Goal: Task Accomplishment & Management: Use online tool/utility

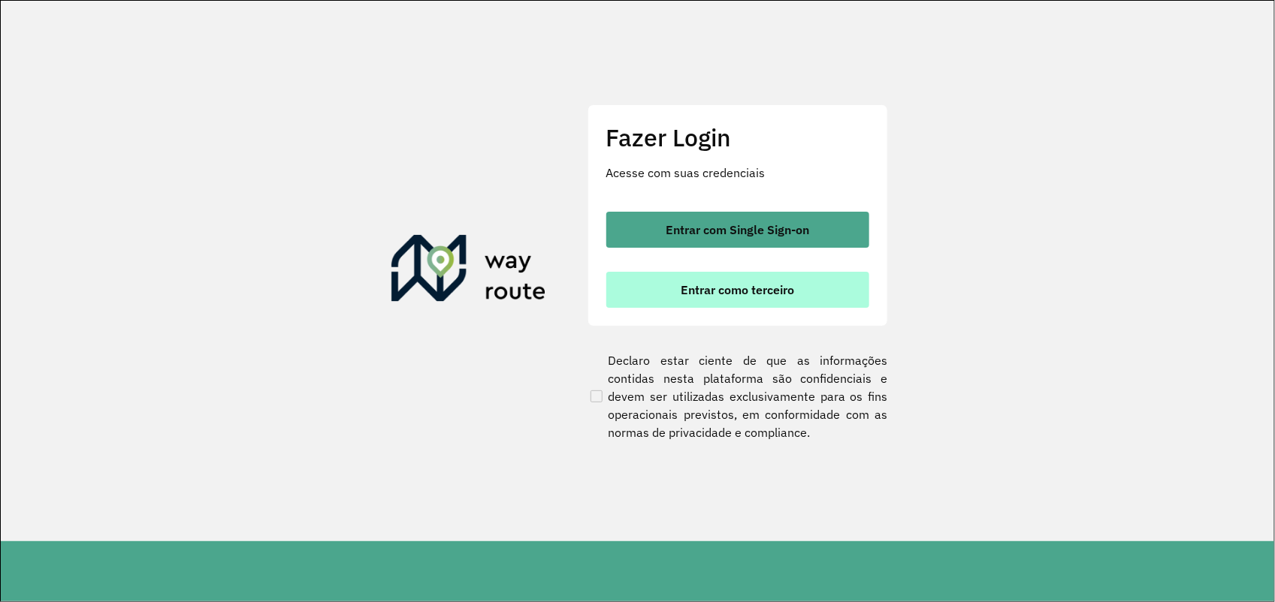
click at [776, 296] on span "Entrar como terceiro" at bounding box center [736, 290] width 113 height 12
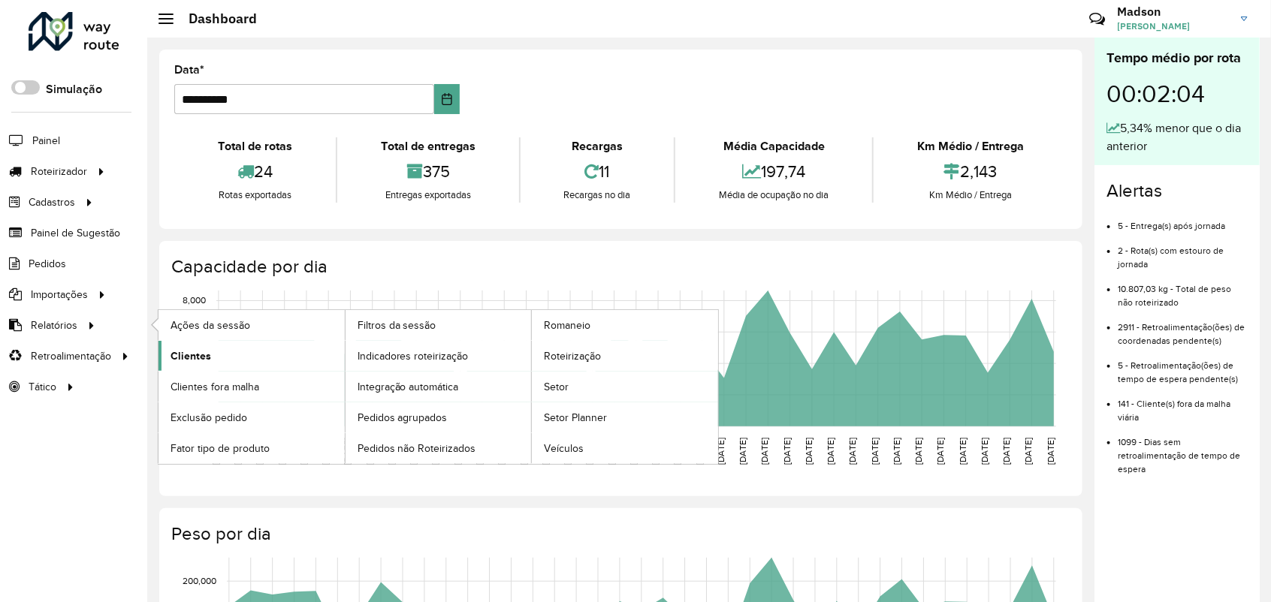
click at [170, 358] on span "Clientes" at bounding box center [190, 356] width 41 height 16
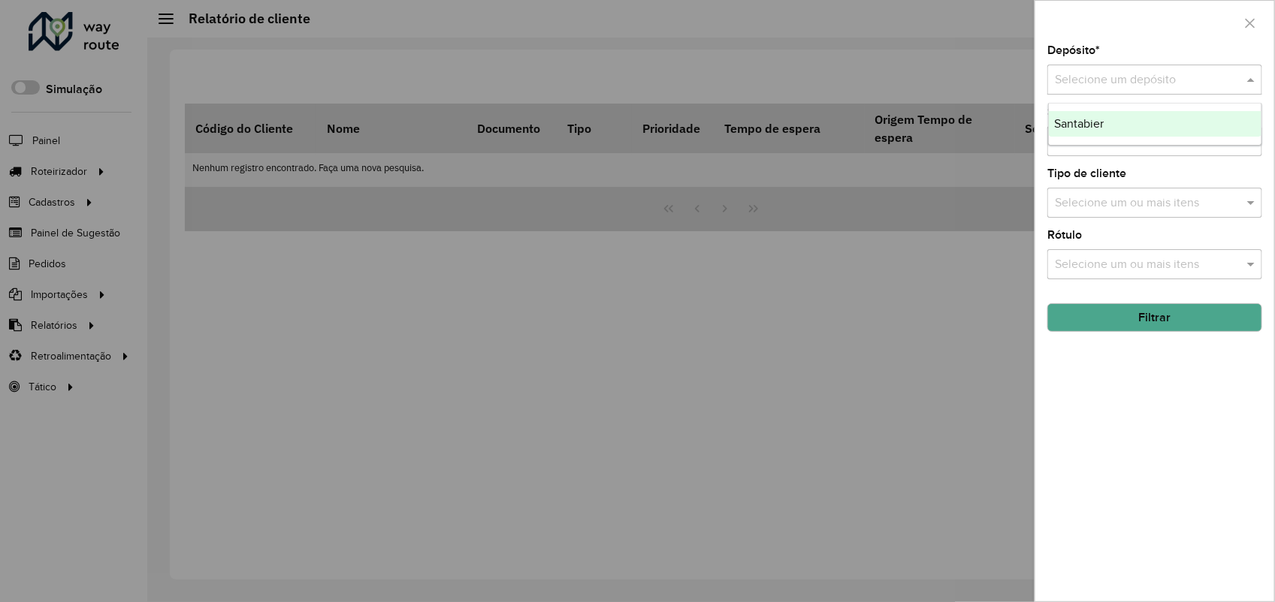
click at [1115, 83] on input "text" at bounding box center [1139, 80] width 170 height 18
click at [1091, 128] on span "Santabier" at bounding box center [1079, 123] width 50 height 13
click at [1154, 328] on button "Filtrar" at bounding box center [1154, 317] width 215 height 29
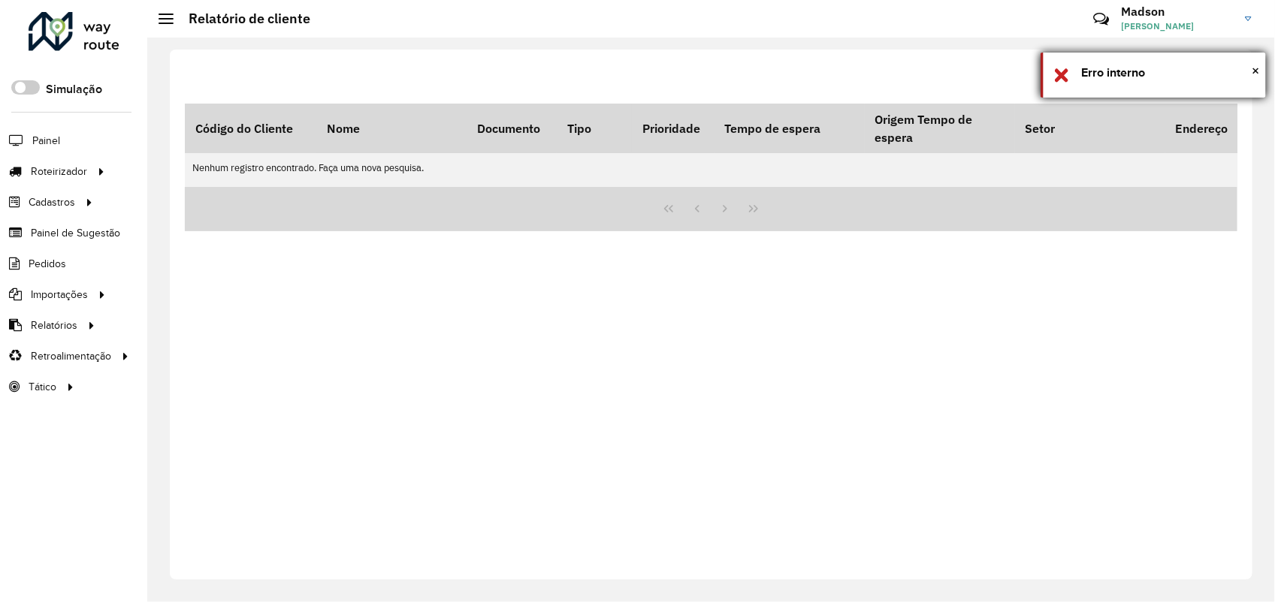
click at [1262, 72] on div "× Erro interno" at bounding box center [1152, 75] width 225 height 45
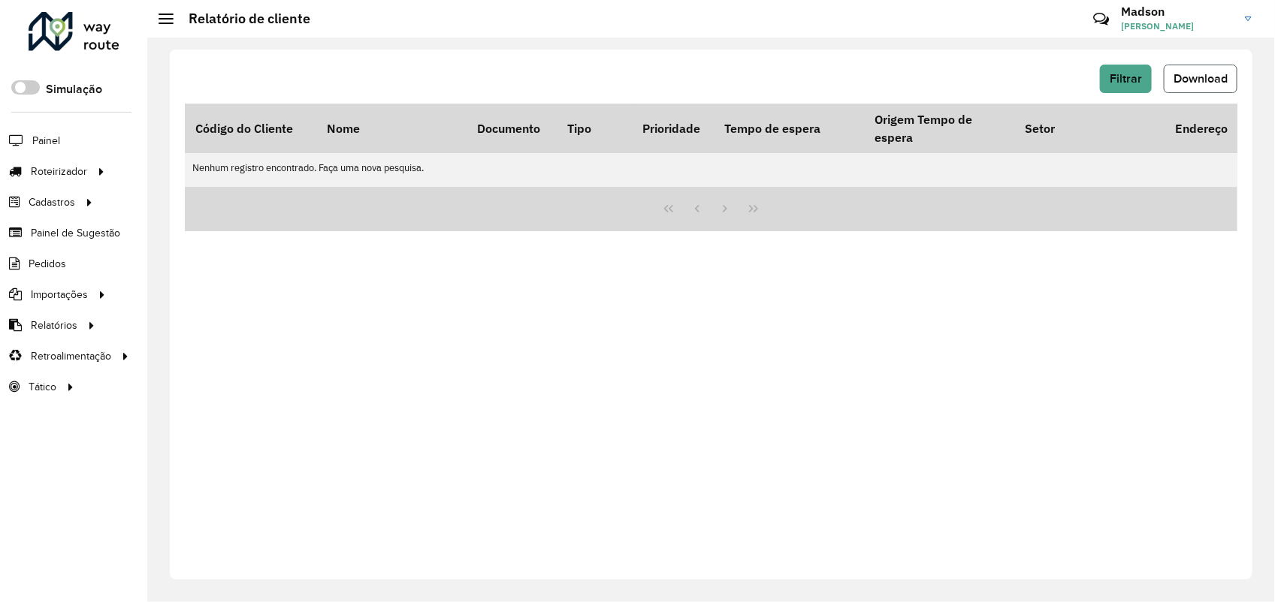
click at [1184, 81] on span "Download" at bounding box center [1200, 78] width 54 height 13
click at [1121, 83] on span "Filtrar" at bounding box center [1125, 78] width 32 height 13
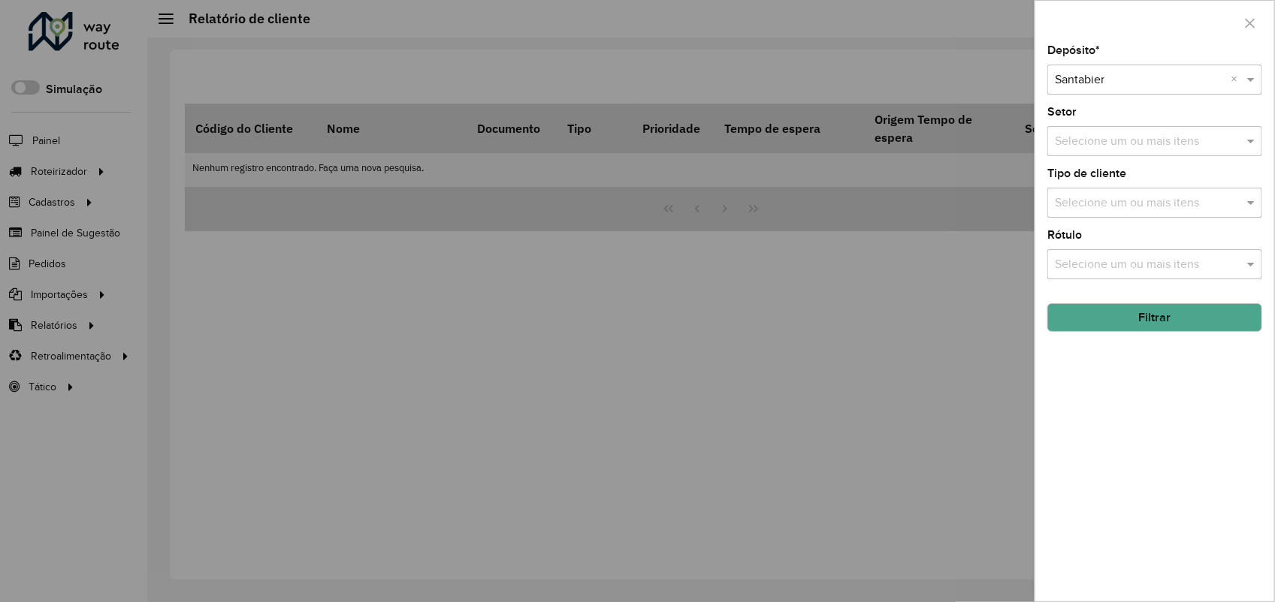
click at [1123, 80] on input "text" at bounding box center [1139, 80] width 170 height 18
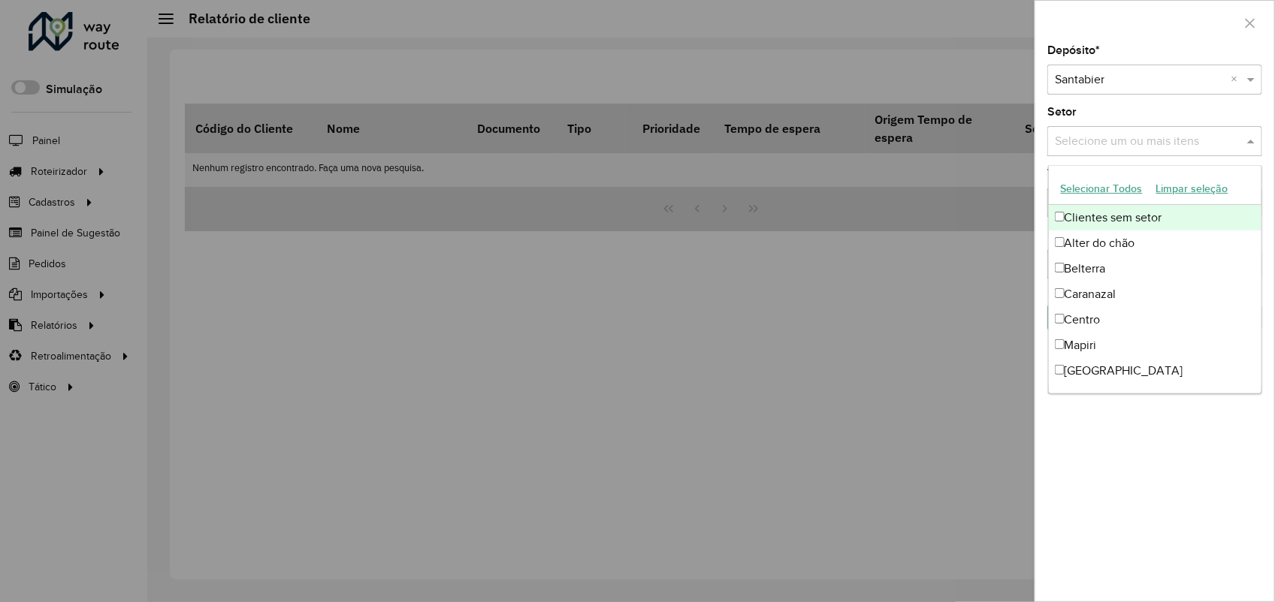
click at [1079, 143] on input "text" at bounding box center [1147, 142] width 192 height 18
click at [982, 302] on div at bounding box center [637, 301] width 1275 height 602
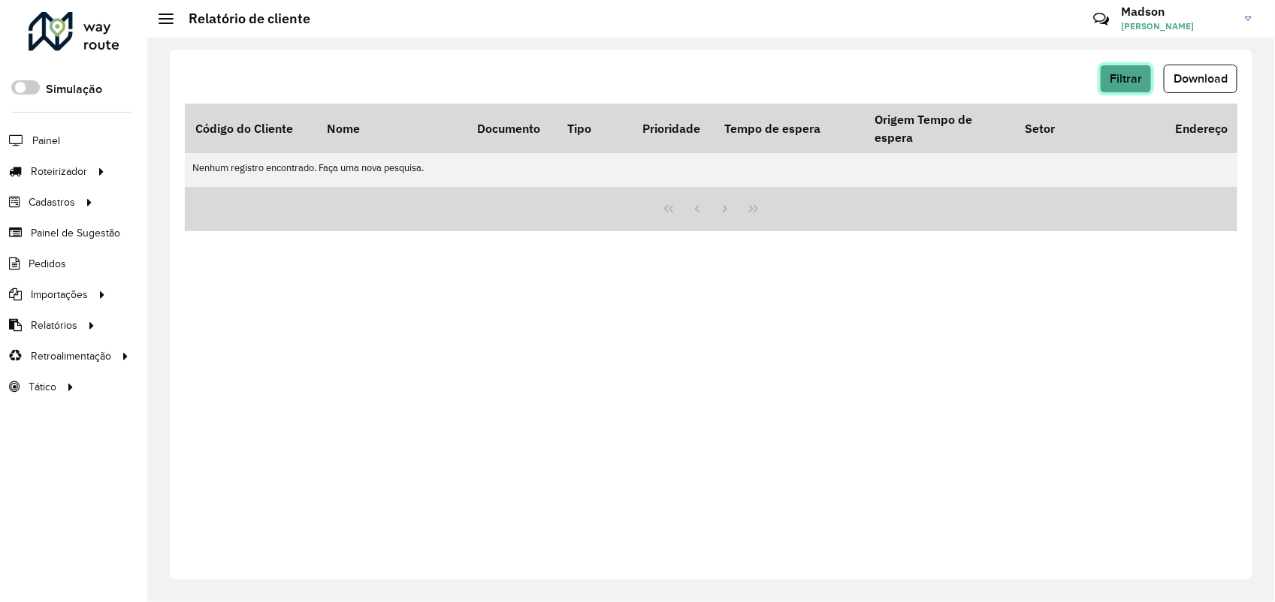
click at [1143, 80] on button "Filtrar" at bounding box center [1126, 79] width 52 height 29
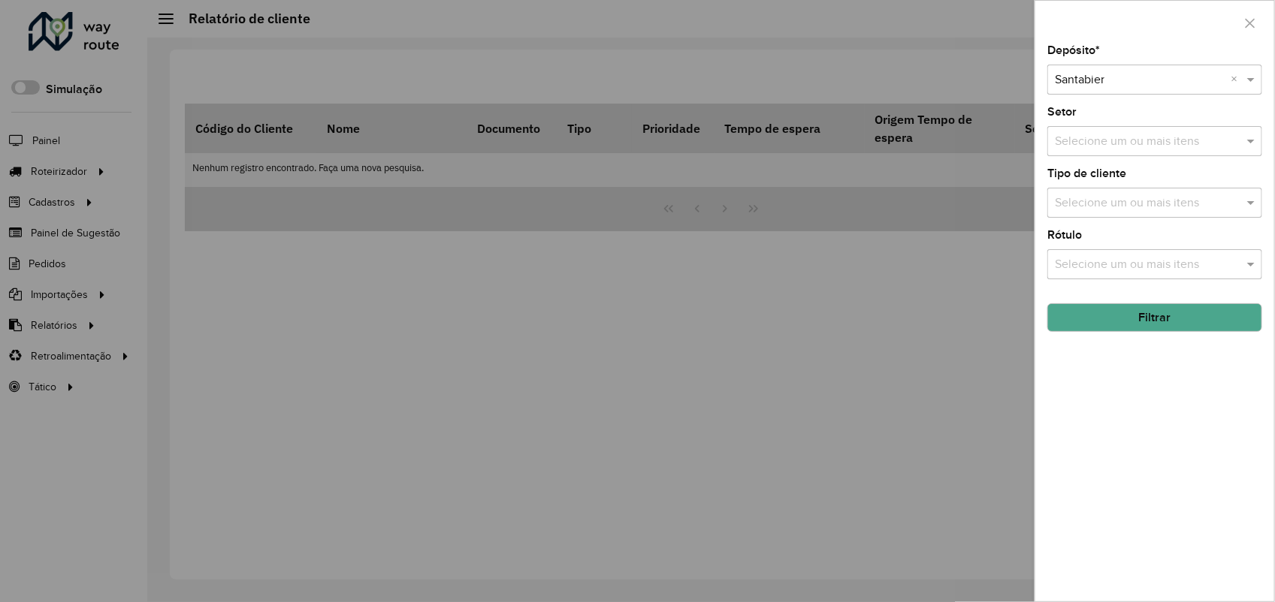
click at [1082, 315] on button "Filtrar" at bounding box center [1154, 317] width 215 height 29
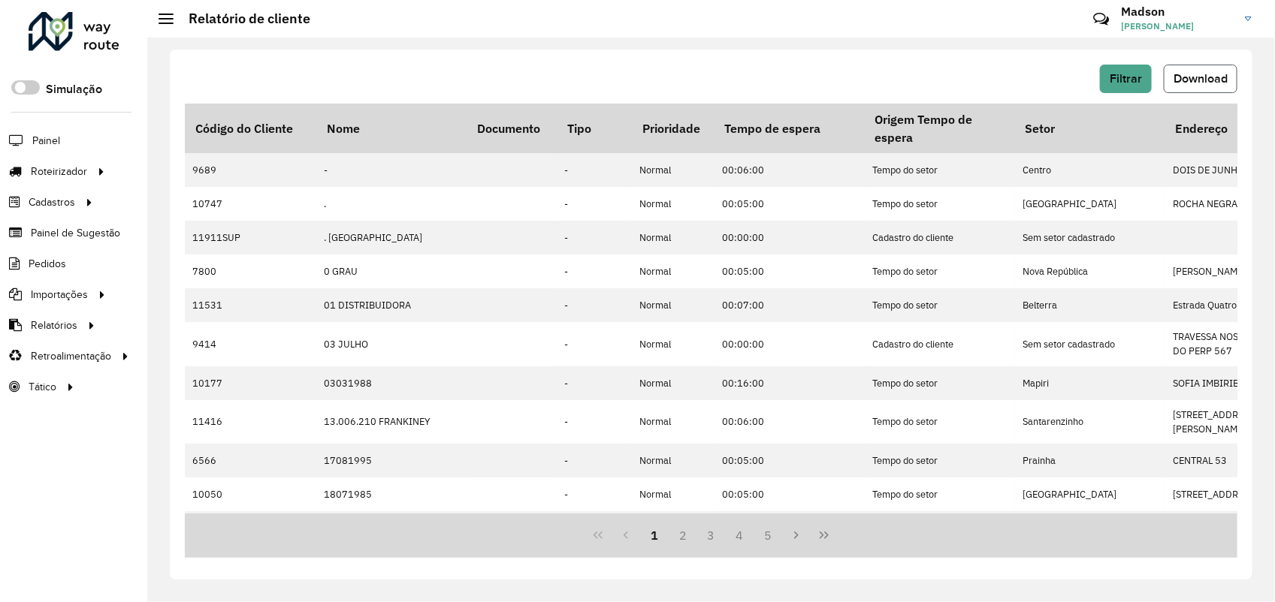
click at [1204, 72] on span "Download" at bounding box center [1200, 78] width 54 height 13
